Goal: Information Seeking & Learning: Learn about a topic

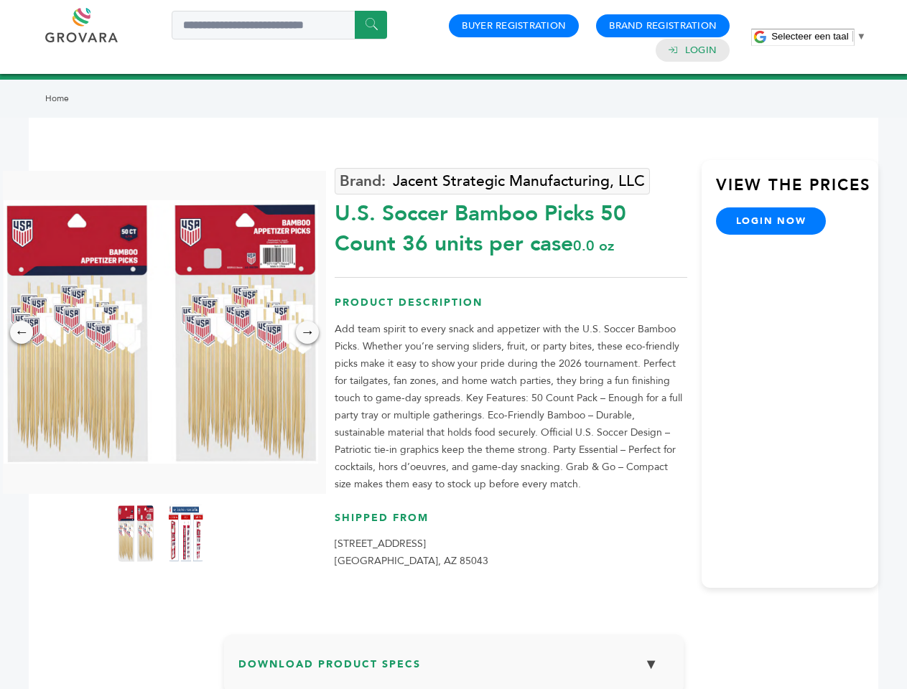
click at [819, 36] on span "Selecteer een taal" at bounding box center [809, 36] width 77 height 11
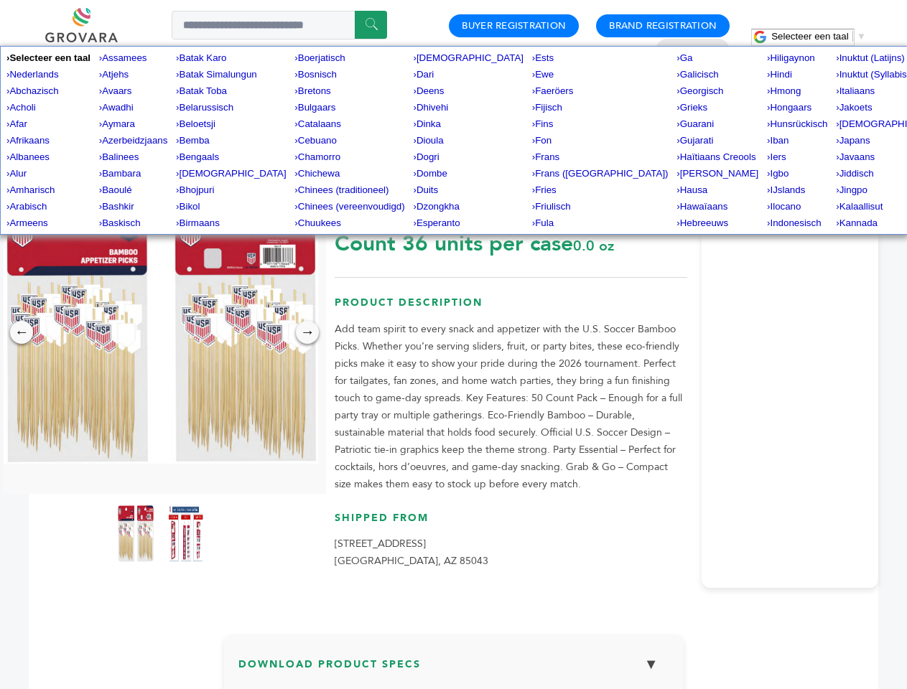
click at [161, 332] on img at bounding box center [161, 332] width 315 height 264
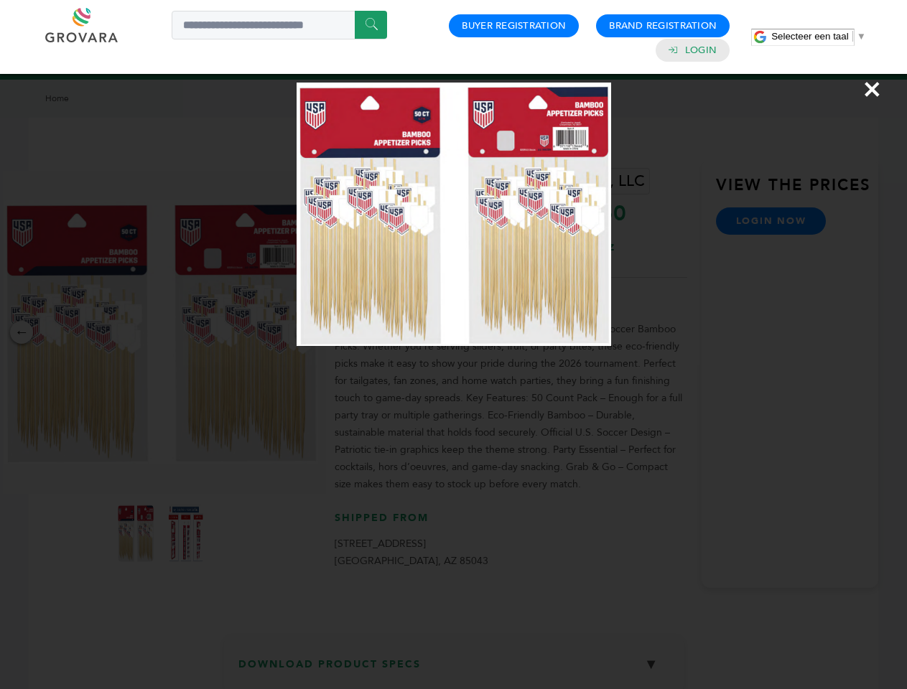
click at [22, 333] on div "×" at bounding box center [453, 344] width 907 height 689
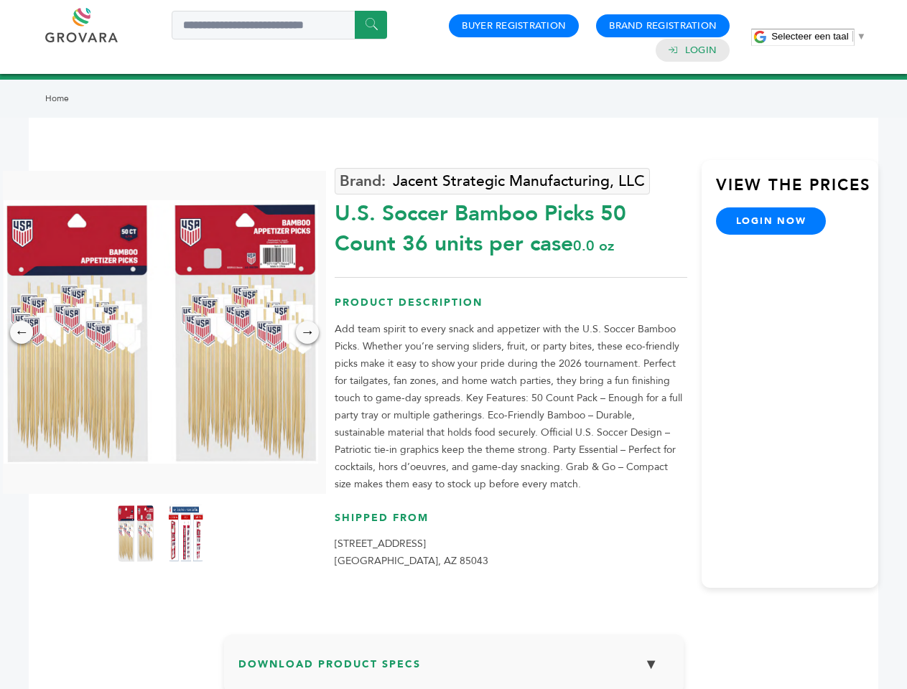
click at [307, 333] on div "→" at bounding box center [307, 332] width 23 height 23
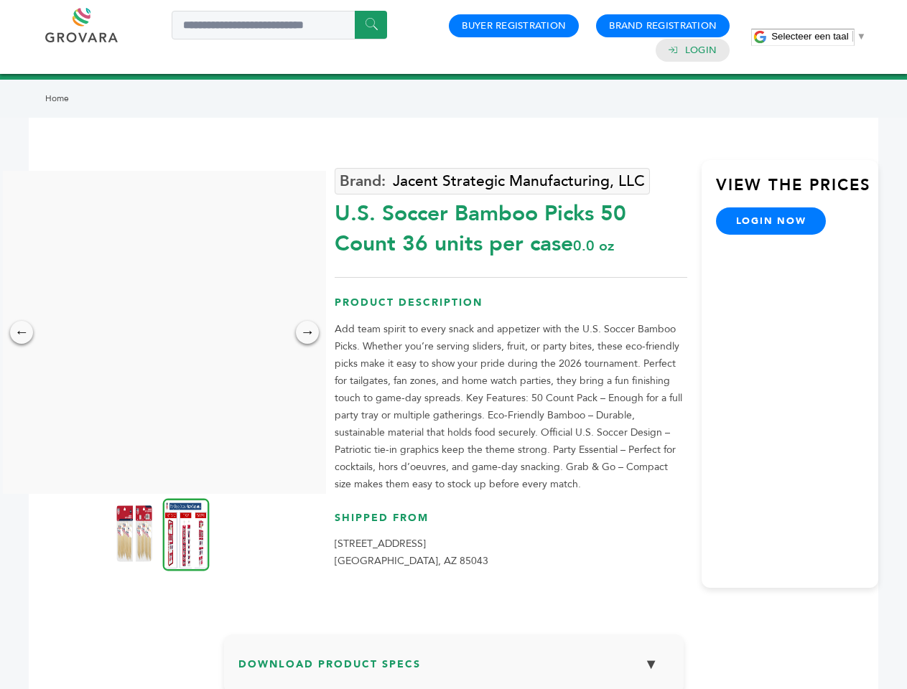
click at [136, 534] on img at bounding box center [134, 533] width 36 height 57
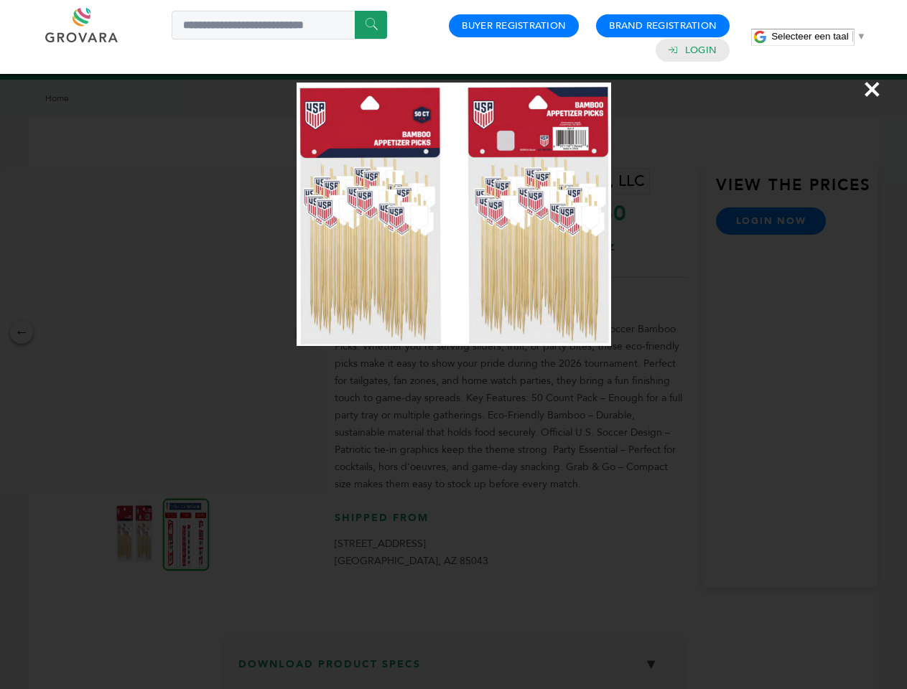
click at [186, 534] on div "×" at bounding box center [453, 344] width 907 height 689
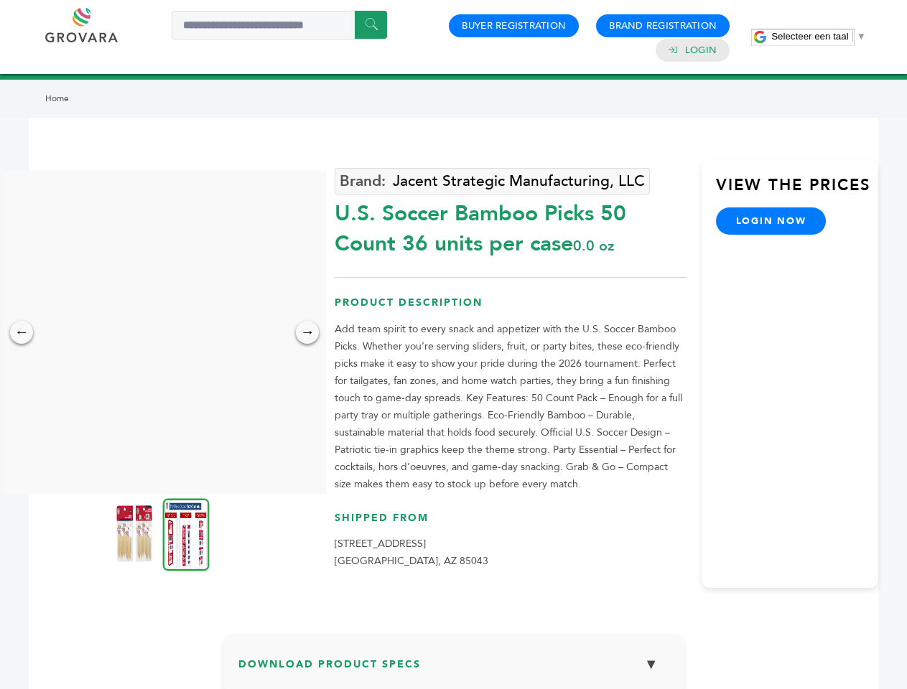
click at [454, 669] on h3 "Download Product Specs ▼" at bounding box center [453, 670] width 431 height 42
